Goal: Check status: Check status

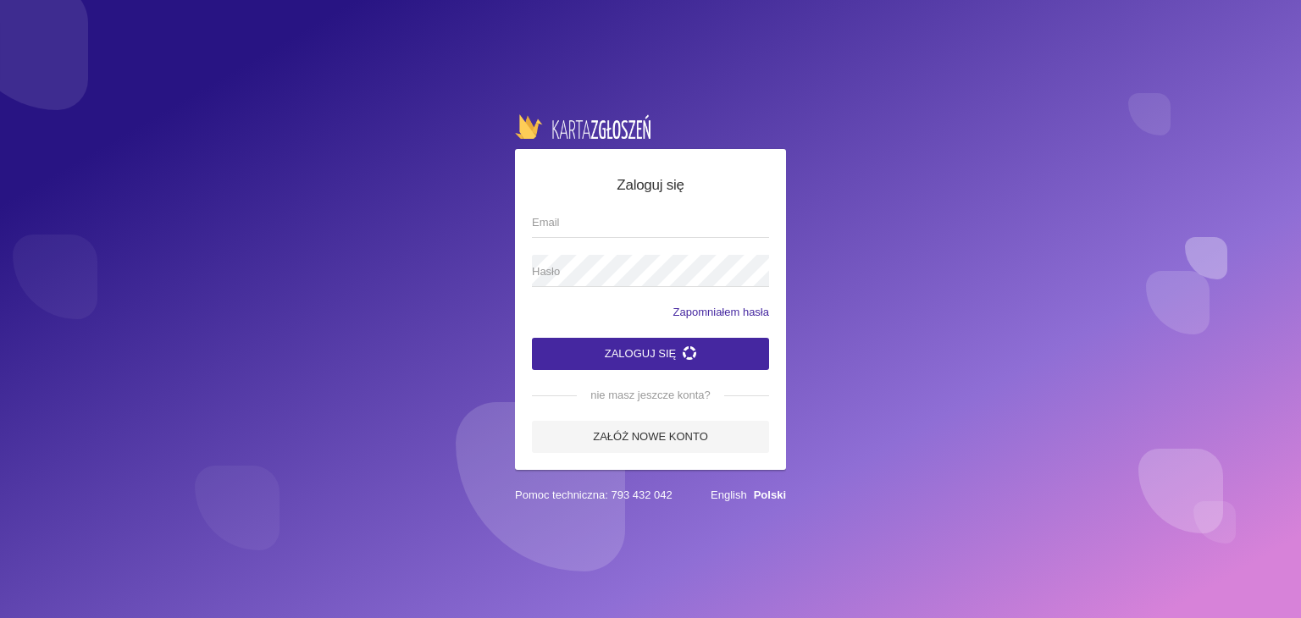
click at [551, 219] on input "Email" at bounding box center [650, 222] width 237 height 32
type input "[EMAIL_ADDRESS][DOMAIN_NAME]"
click at [615, 259] on label "Hasło" at bounding box center [650, 271] width 237 height 32
click at [532, 338] on button "Zaloguj się" at bounding box center [650, 354] width 237 height 32
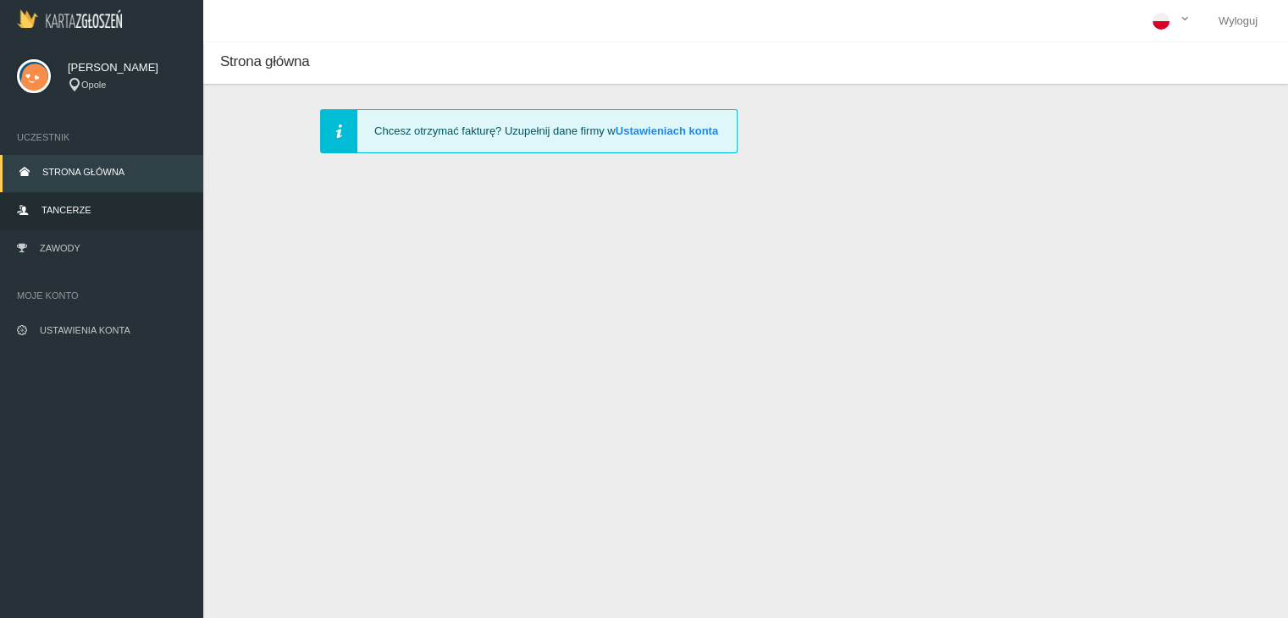
click at [111, 211] on link "Tancerze" at bounding box center [101, 211] width 203 height 37
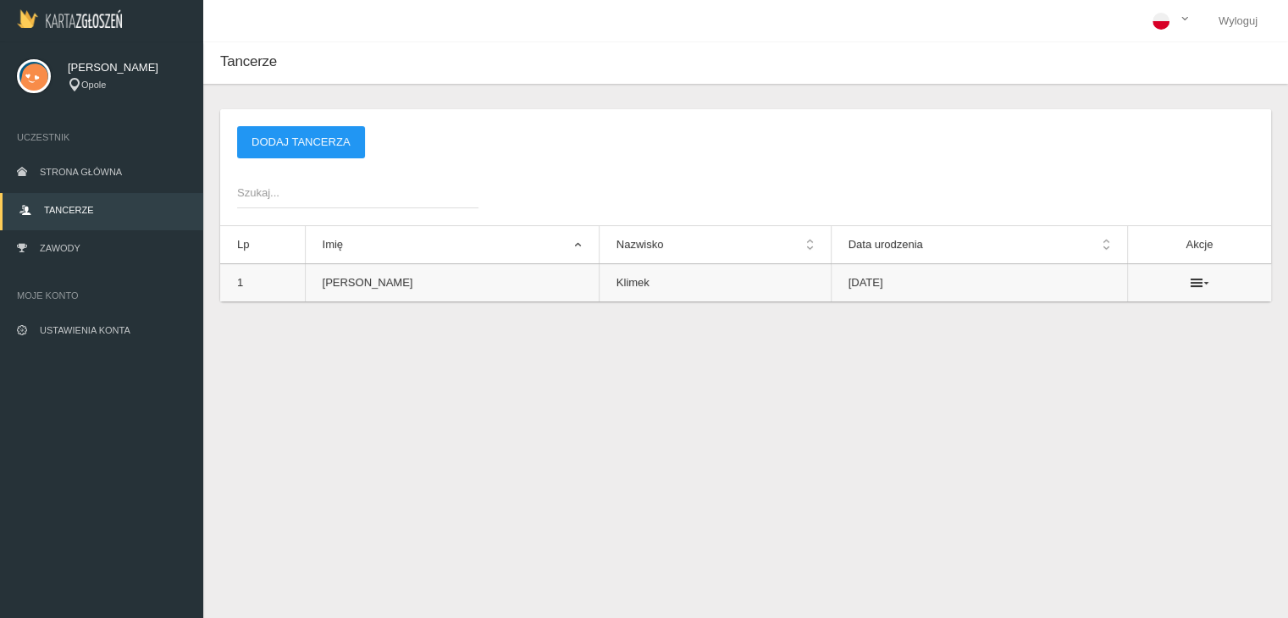
click at [1176, 283] on ul at bounding box center [1199, 283] width 109 height 14
click at [1190, 283] on icon at bounding box center [1199, 283] width 19 height 14
click at [965, 397] on div "Tancerze Nowy tancerz Imię * Nazwisko * Data urodzenia * Zapisz Anuluj * - pole…" at bounding box center [745, 351] width 1085 height 618
click at [81, 260] on link "Zawody" at bounding box center [101, 249] width 203 height 37
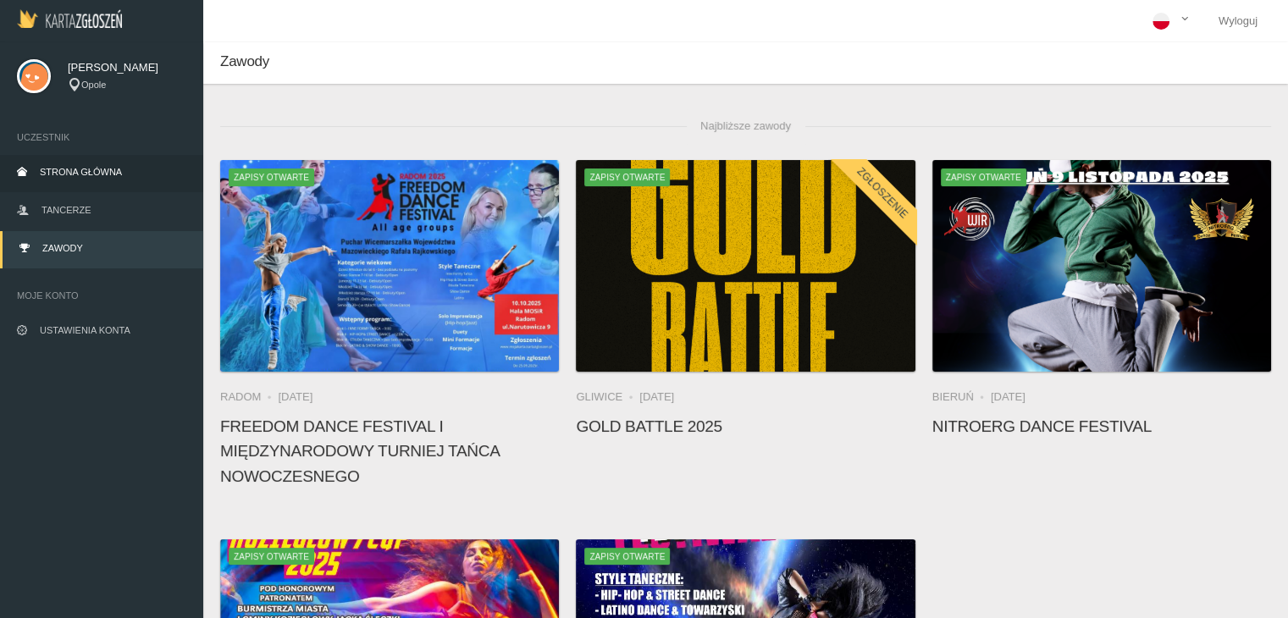
click at [87, 177] on span "Strona główna" at bounding box center [81, 172] width 82 height 10
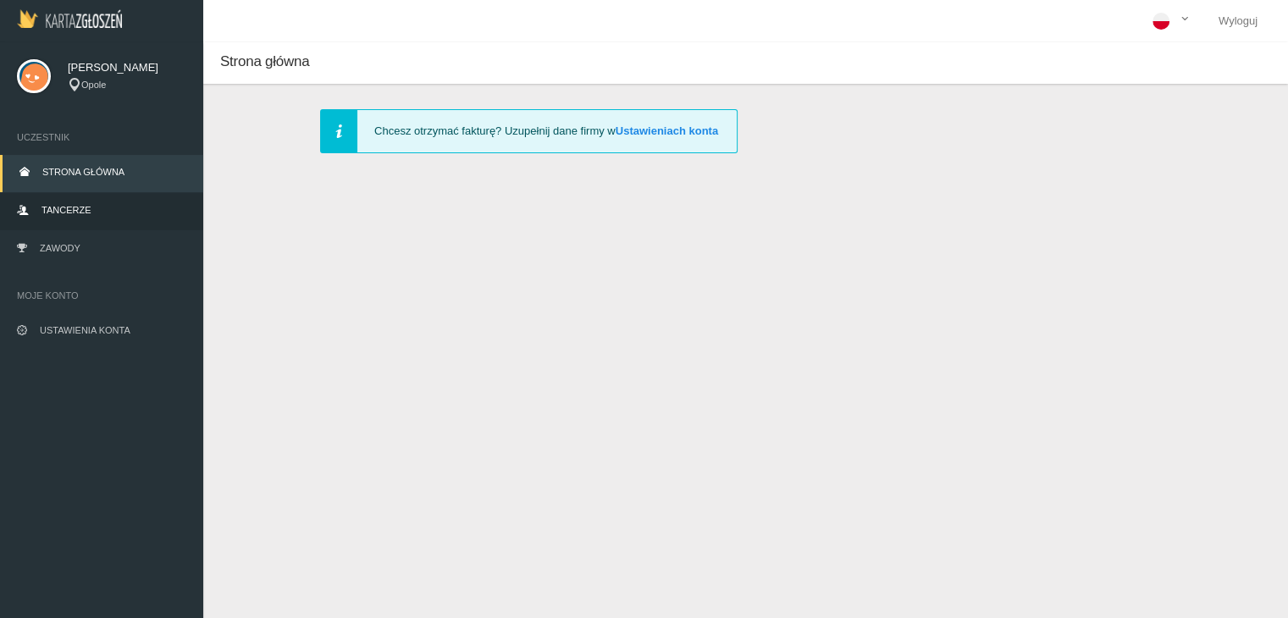
click at [85, 219] on link "Tancerze" at bounding box center [101, 211] width 203 height 37
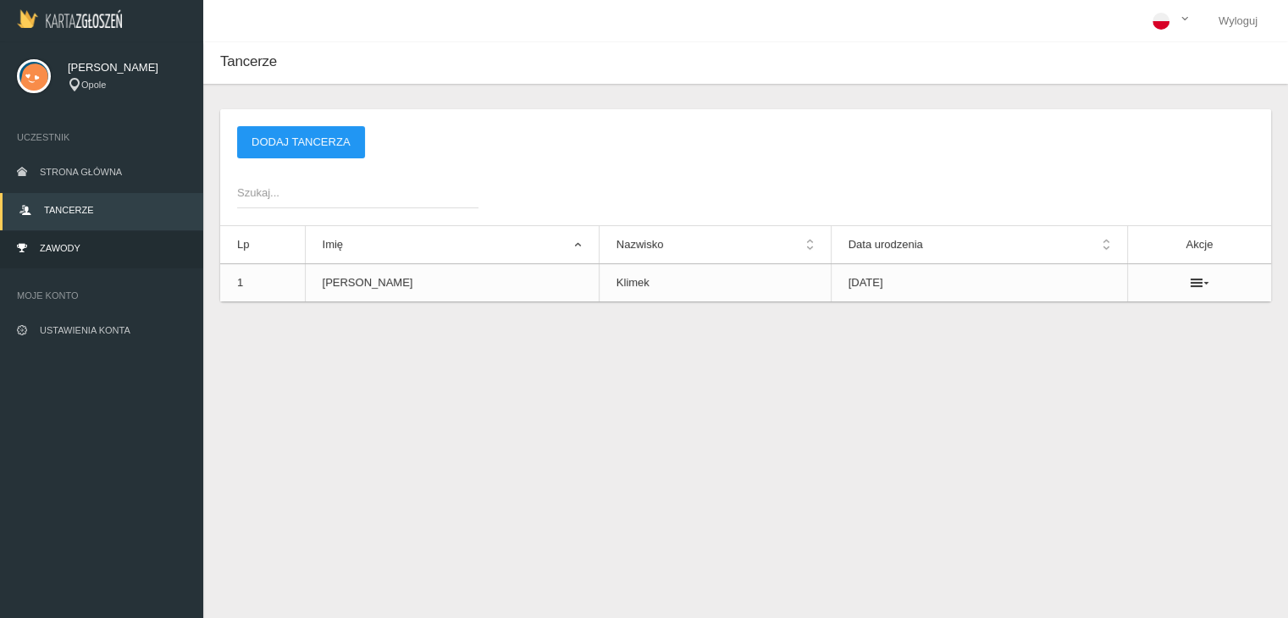
click at [110, 246] on link "Zawody" at bounding box center [101, 249] width 203 height 37
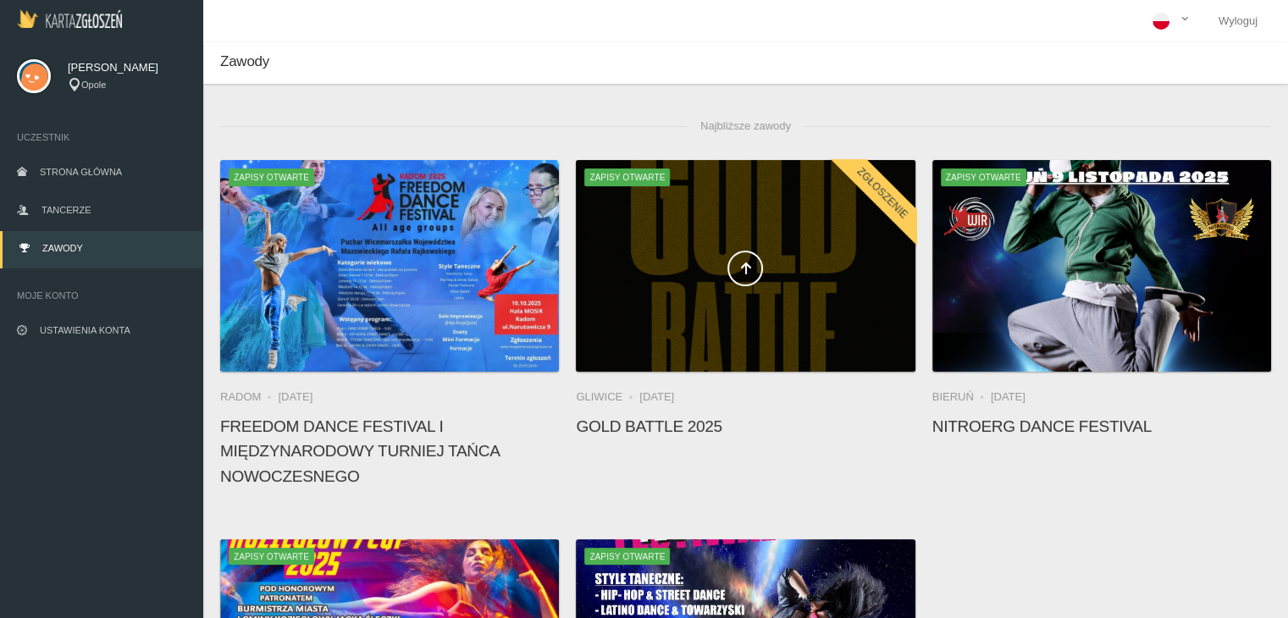
click at [783, 298] on div at bounding box center [745, 266] width 339 height 212
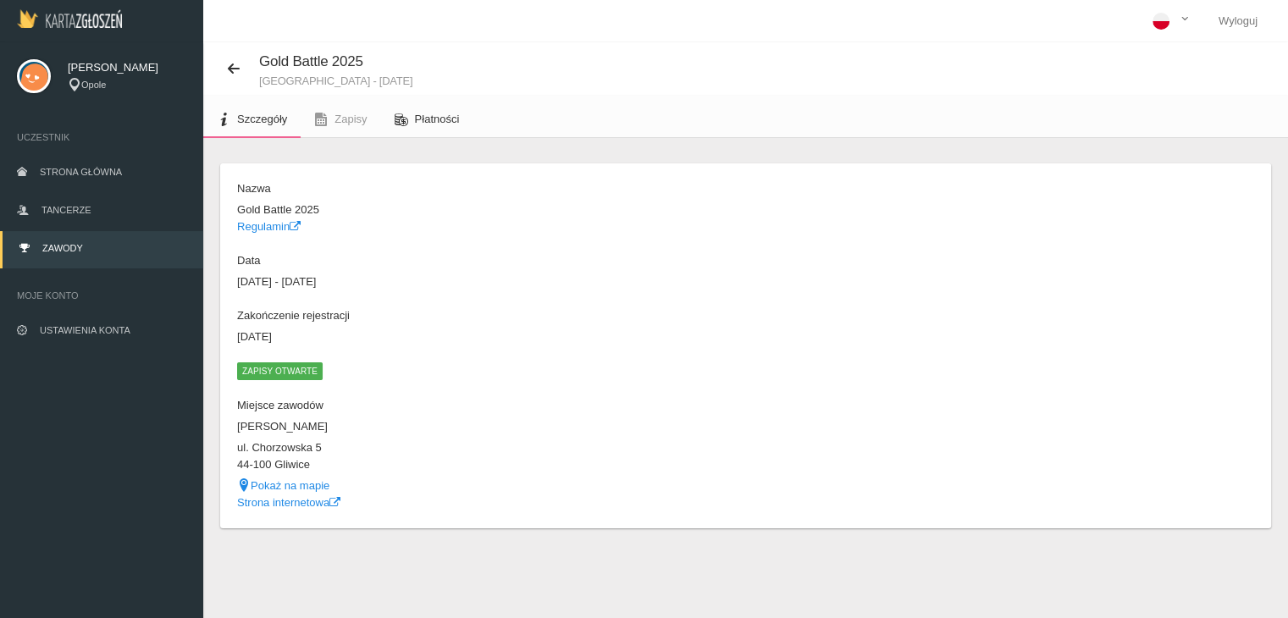
click at [425, 123] on span "Płatności" at bounding box center [437, 119] width 45 height 13
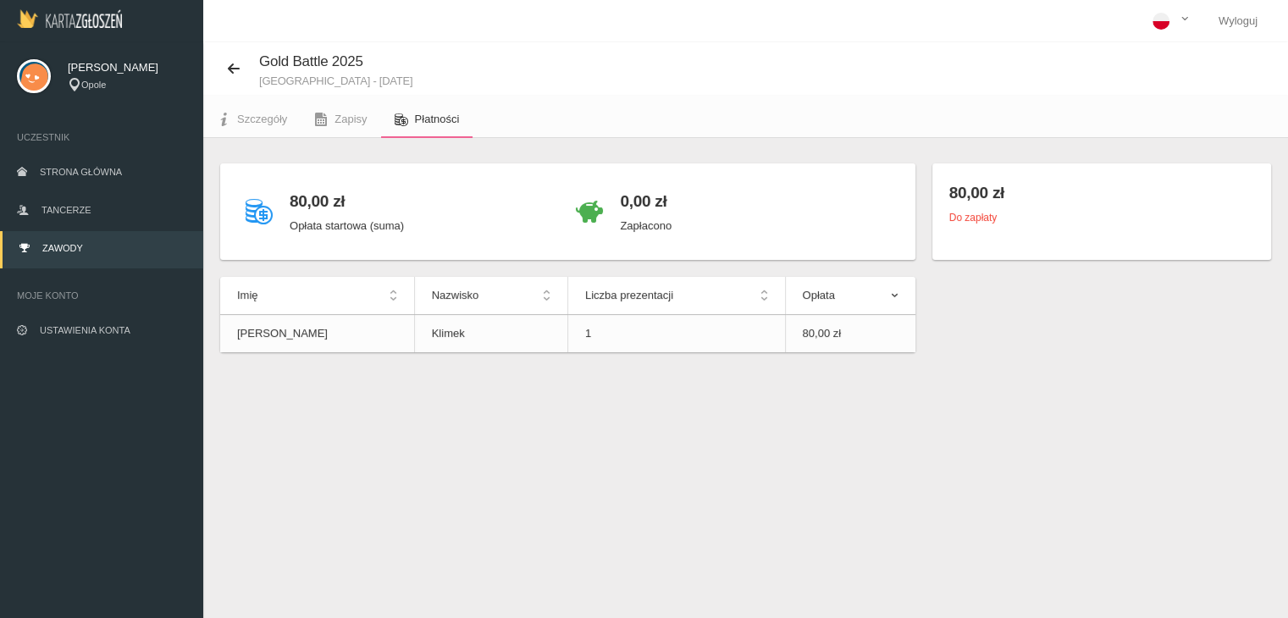
click at [894, 289] on th "Opłata" at bounding box center [850, 296] width 130 height 38
click at [630, 223] on p "Zapłacono" at bounding box center [646, 226] width 52 height 17
click at [278, 120] on span "Szczegóły" at bounding box center [262, 119] width 50 height 13
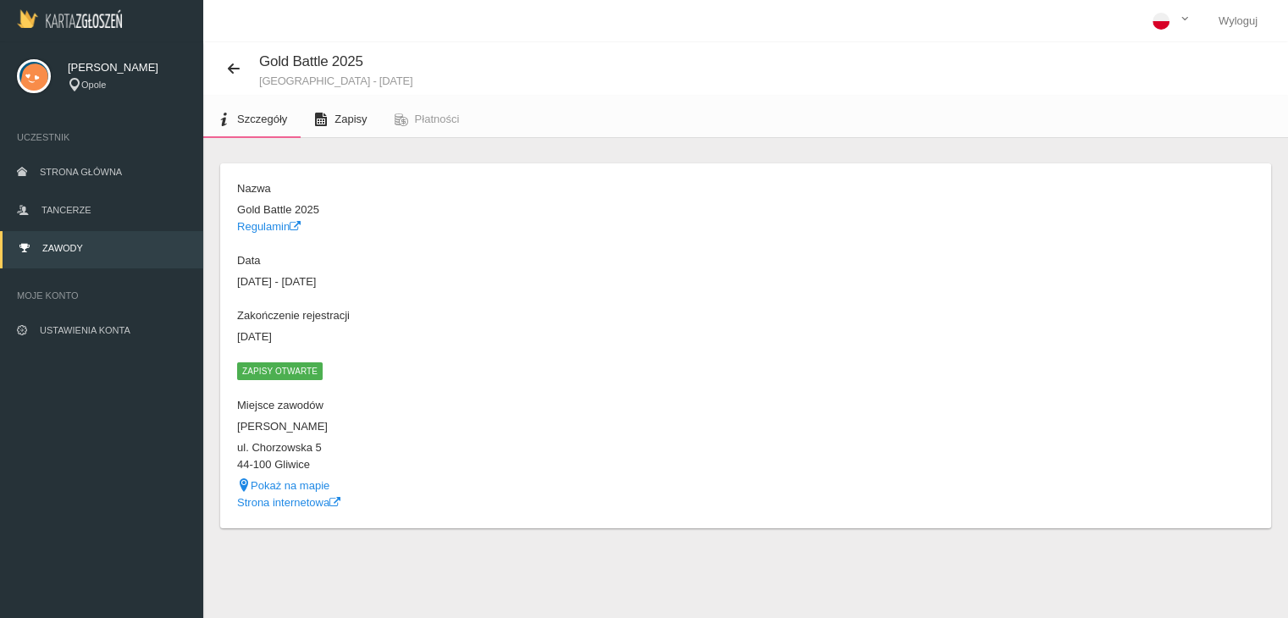
click at [347, 123] on span "Zapisy" at bounding box center [351, 119] width 32 height 13
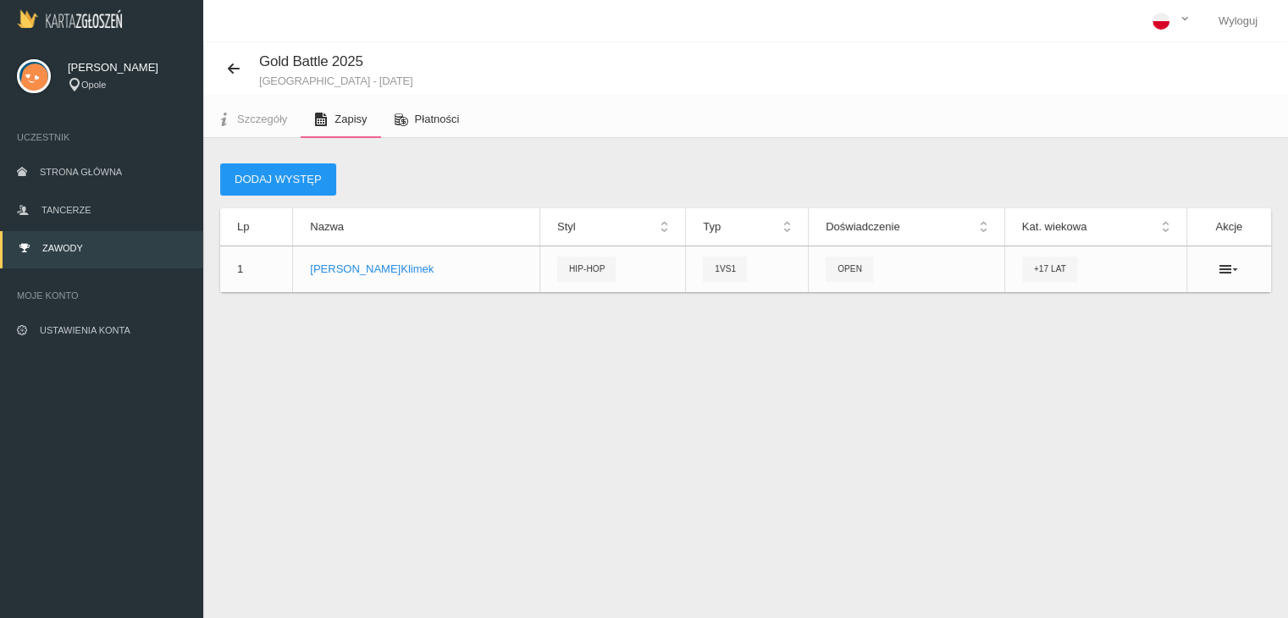
click at [418, 121] on span "Płatności" at bounding box center [437, 119] width 45 height 13
